Goal: Task Accomplishment & Management: Use online tool/utility

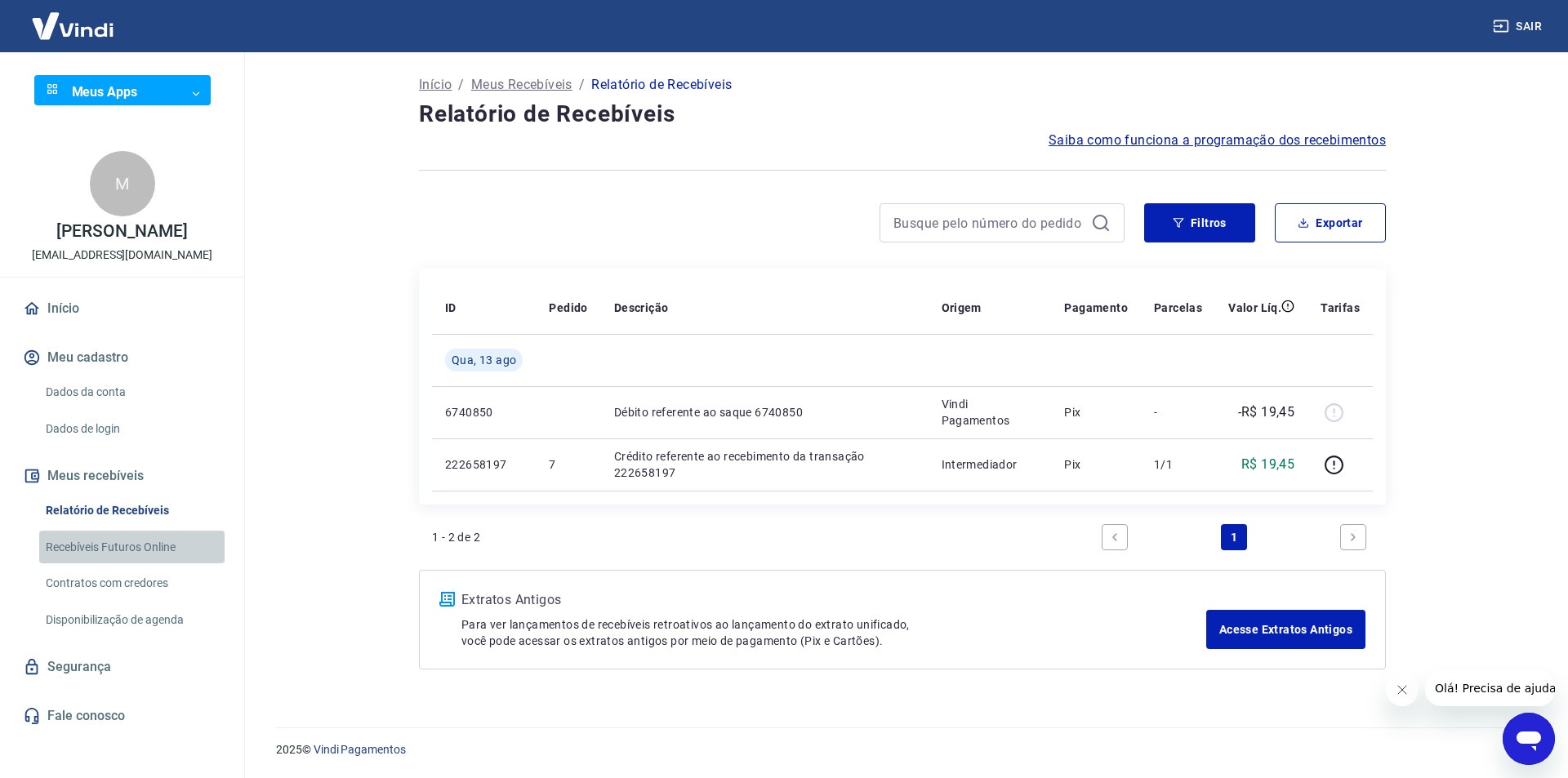
click at [110, 550] on link "Recebíveis Futuros Online" at bounding box center [131, 547] width 185 height 34
